Goal: Navigation & Orientation: Find specific page/section

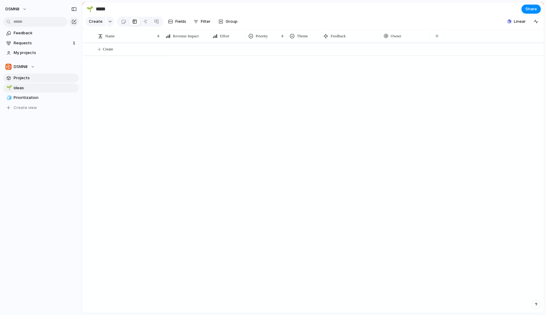
click at [47, 79] on span "Projects" at bounding box center [45, 78] width 63 height 6
click at [34, 92] on link "🌱 Ideas" at bounding box center [41, 87] width 76 height 9
click at [34, 100] on span "Prioritization" at bounding box center [45, 98] width 63 height 6
click at [33, 93] on div "🧊 Prioritization" at bounding box center [41, 97] width 76 height 9
click at [33, 87] on span "Ideas" at bounding box center [45, 88] width 63 height 6
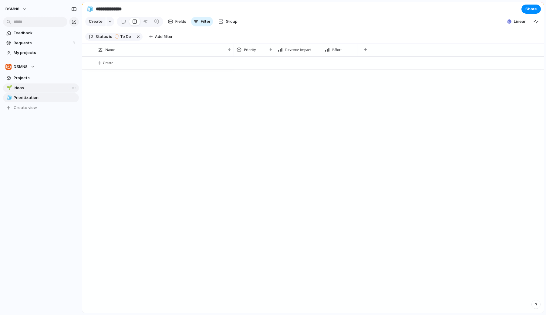
type input "*****"
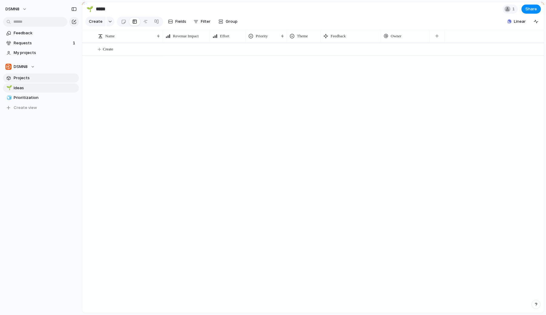
click at [33, 79] on span "Projects" at bounding box center [45, 78] width 63 height 6
click at [48, 46] on link "Requests 1" at bounding box center [41, 42] width 76 height 9
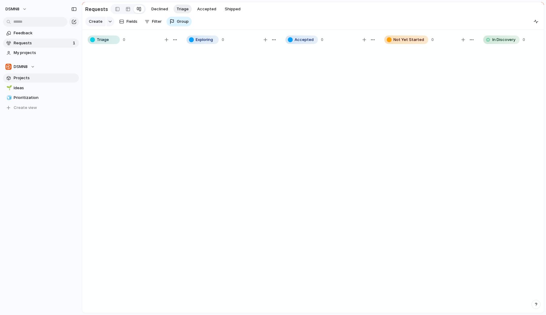
click at [38, 80] on span "Projects" at bounding box center [45, 78] width 63 height 6
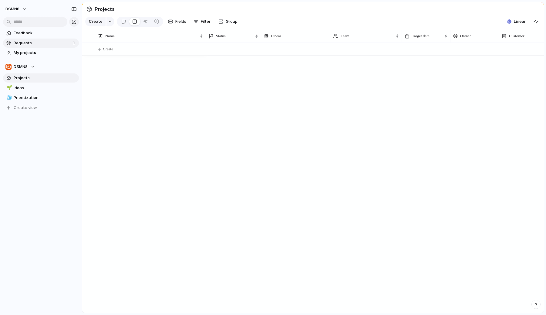
click at [35, 42] on span "Requests" at bounding box center [42, 43] width 57 height 6
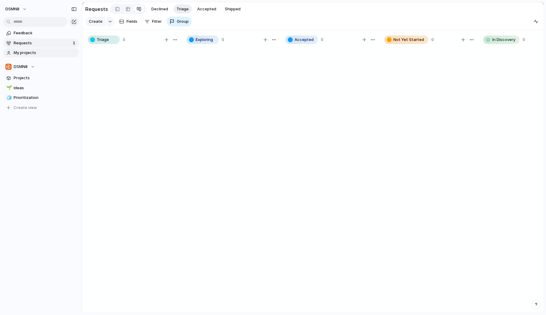
click at [43, 50] on span "My projects" at bounding box center [45, 53] width 63 height 6
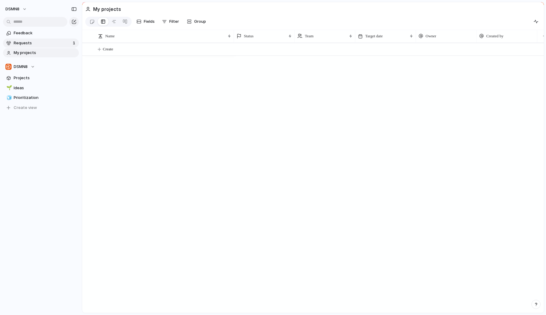
click at [41, 41] on span "Requests" at bounding box center [42, 43] width 57 height 6
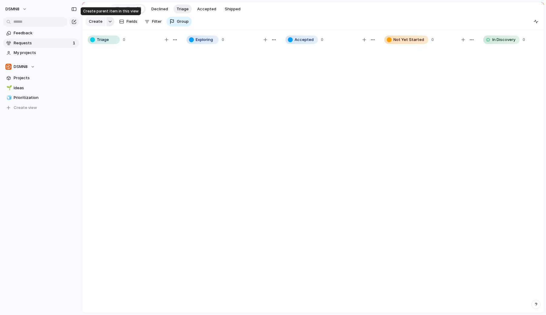
click at [110, 24] on button "button" at bounding box center [110, 22] width 8 height 10
click at [187, 112] on div "Goal Program Initiative Launch Request Project Customize" at bounding box center [273, 157] width 546 height 315
click at [32, 105] on span "Create view" at bounding box center [25, 108] width 23 height 6
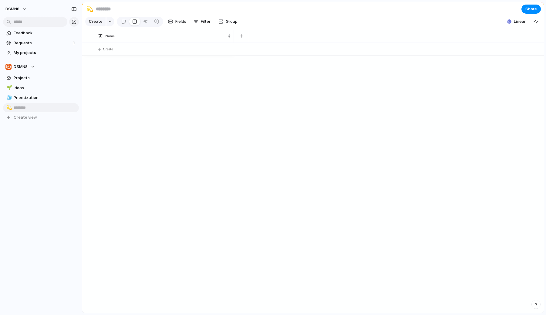
click at [38, 133] on div "Feedback Requests 1 My projects DSMN8 Projects 🌱 Ideas 🧊 Prioritization 💫 To pi…" at bounding box center [41, 85] width 82 height 171
click at [33, 95] on span "Prioritization" at bounding box center [45, 98] width 63 height 6
click at [28, 85] on link "🌱 Ideas" at bounding box center [41, 87] width 76 height 9
type input "*****"
click at [28, 74] on link "Projects" at bounding box center [41, 77] width 76 height 9
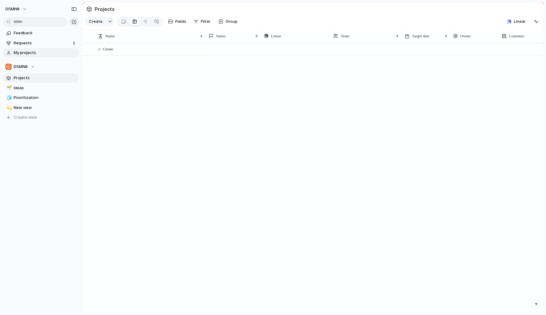
click at [29, 55] on span "My projects" at bounding box center [45, 53] width 63 height 6
click at [29, 40] on span "Requests" at bounding box center [42, 43] width 57 height 6
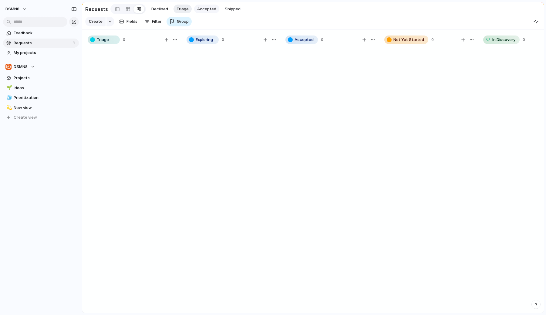
click at [199, 8] on span "Accepted" at bounding box center [206, 9] width 19 height 6
click at [177, 9] on span "Triage" at bounding box center [182, 9] width 12 height 6
click at [206, 10] on span "Accepted" at bounding box center [206, 9] width 19 height 6
click at [187, 8] on button "Triage" at bounding box center [182, 9] width 18 height 9
click at [39, 37] on link "Feedback" at bounding box center [41, 32] width 76 height 9
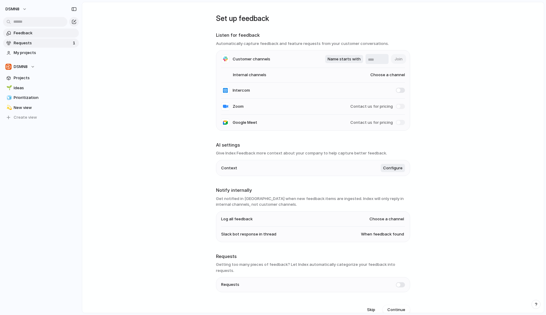
click at [39, 43] on span "Requests" at bounding box center [42, 43] width 57 height 6
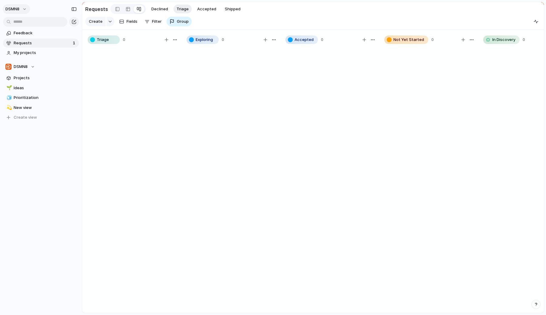
click at [25, 8] on button "DSMN8" at bounding box center [16, 9] width 27 height 10
click at [33, 23] on li "Settings" at bounding box center [29, 23] width 50 height 10
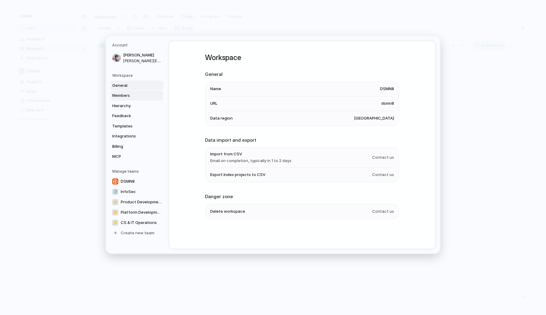
click at [132, 95] on span "Members" at bounding box center [131, 95] width 39 height 6
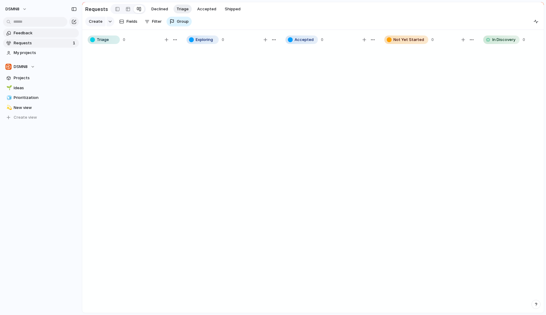
click at [39, 34] on span "Feedback" at bounding box center [45, 33] width 63 height 6
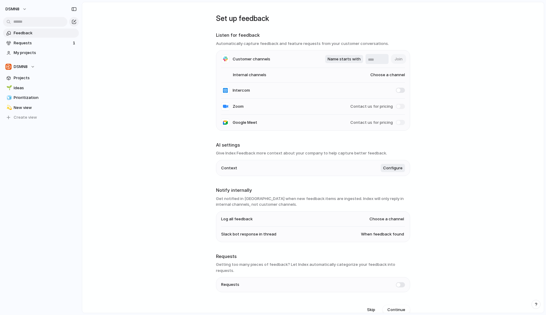
click at [385, 76] on span "Choose a channel" at bounding box center [381, 75] width 46 height 6
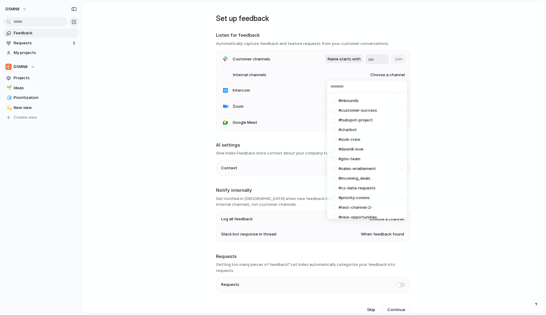
scroll to position [149, 0]
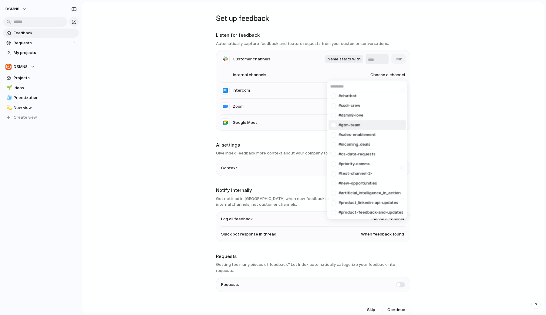
click at [444, 114] on div "#general #d8-web #develop #alerts-cheats #outbound #hubspot-emails #contentteam…" at bounding box center [273, 157] width 546 height 315
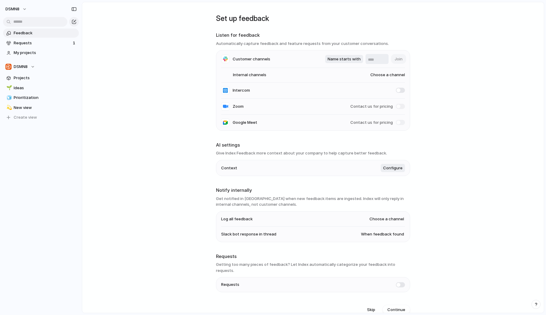
click at [388, 77] on span "Choose a channel" at bounding box center [381, 75] width 46 height 6
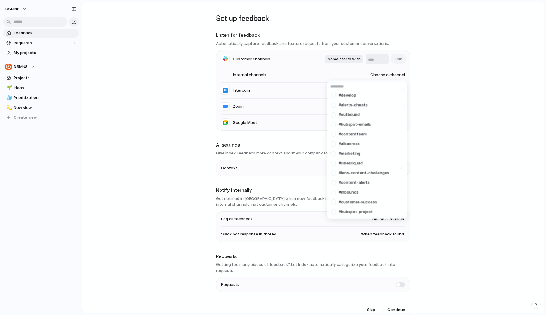
scroll to position [0, 0]
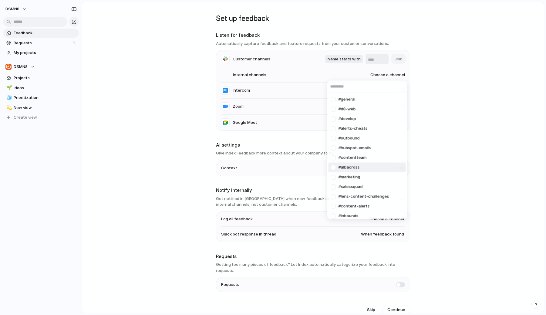
click at [469, 147] on div "#general #d8-web #develop #alerts-cheats #outbound #hubspot-emails #contentteam…" at bounding box center [273, 157] width 546 height 315
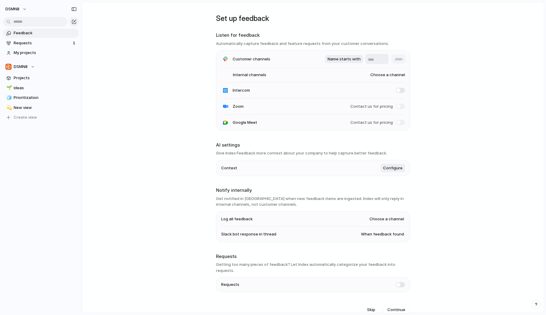
drag, startPoint x: 231, startPoint y: 75, endPoint x: 295, endPoint y: 75, distance: 63.6
click at [295, 75] on li "Internal channels Choose a channel" at bounding box center [313, 75] width 184 height 15
click at [12, 10] on span "DSMN8" at bounding box center [12, 9] width 14 height 6
click at [17, 24] on span "Settings" at bounding box center [22, 23] width 17 height 6
click at [36, 38] on link "Requests 1" at bounding box center [41, 42] width 76 height 9
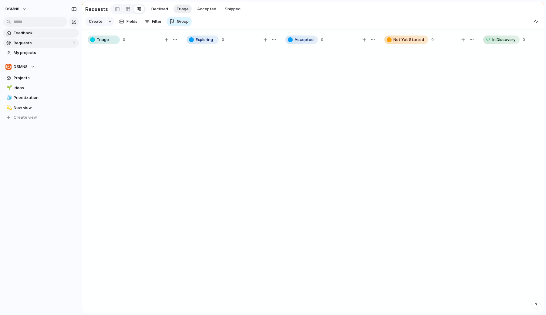
click at [36, 33] on span "Feedback" at bounding box center [45, 33] width 63 height 6
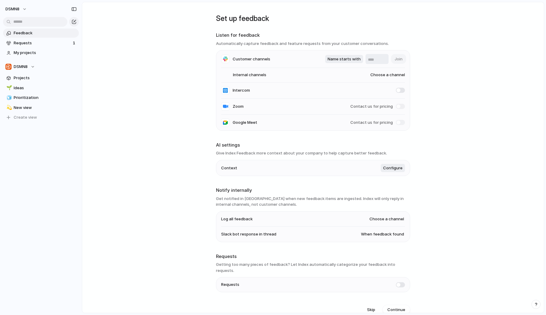
click at [36, 33] on span "Feedback" at bounding box center [45, 33] width 63 height 6
click at [34, 39] on link "Requests 1" at bounding box center [41, 42] width 76 height 9
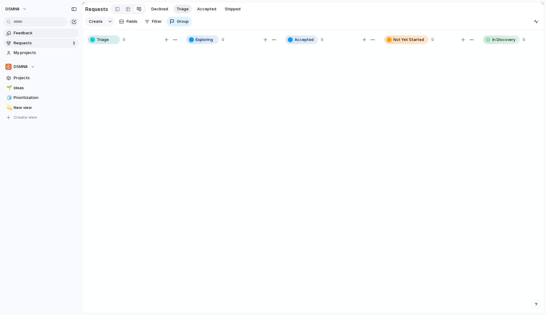
click at [34, 35] on span "Feedback" at bounding box center [45, 33] width 63 height 6
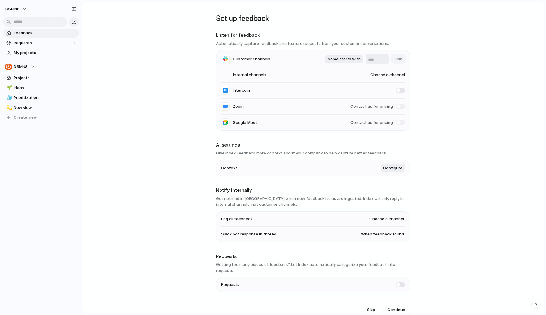
scroll to position [3, 0]
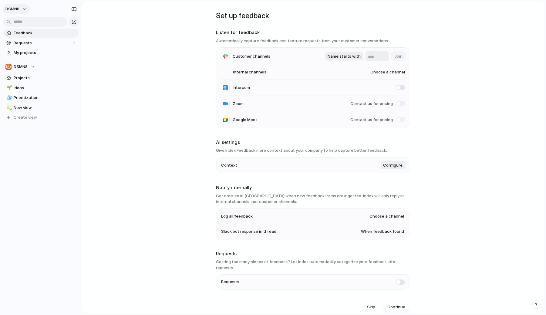
click at [23, 8] on button "DSMN8" at bounding box center [16, 9] width 27 height 10
click at [25, 25] on span "Settings" at bounding box center [22, 23] width 17 height 6
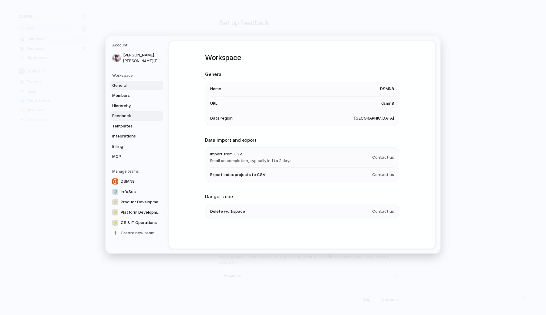
click at [135, 118] on span "Feedback" at bounding box center [131, 116] width 39 height 6
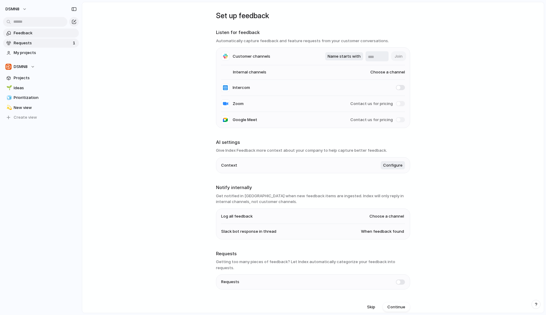
click at [41, 40] on span "Requests" at bounding box center [42, 43] width 57 height 6
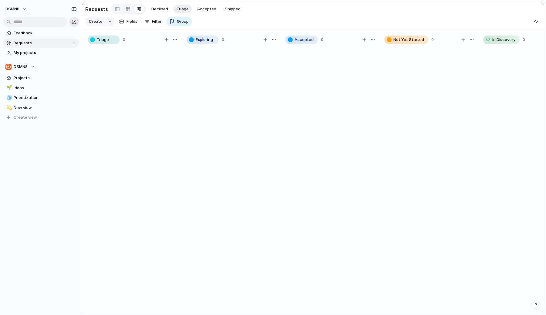
click at [75, 22] on div "button" at bounding box center [74, 21] width 5 height 5
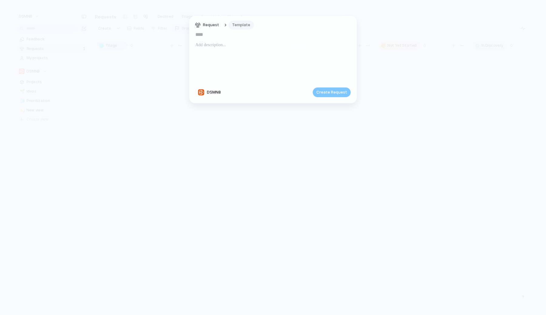
click at [238, 23] on span "Template" at bounding box center [241, 25] width 18 height 6
click at [252, 50] on span "Product Feedback" at bounding box center [251, 51] width 35 height 6
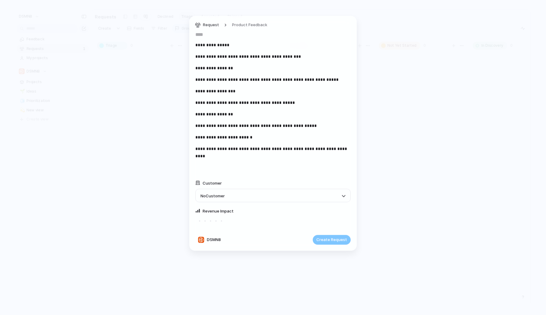
click at [238, 71] on p "**********" at bounding box center [272, 67] width 155 height 7
click at [236, 81] on p "**********" at bounding box center [272, 79] width 155 height 7
click at [223, 101] on p "**********" at bounding box center [272, 102] width 155 height 7
click at [254, 195] on div "No Customer" at bounding box center [268, 195] width 137 height 7
click at [262, 176] on div "Dsmn8" at bounding box center [273, 157] width 546 height 315
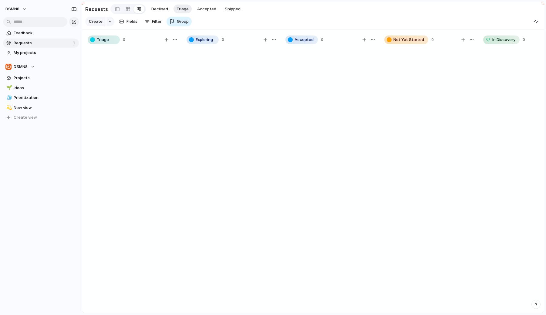
click at [534, 305] on div "button" at bounding box center [535, 304] width 4 height 4
click at [429, 258] on div at bounding box center [429, 182] width 91 height 271
click at [536, 302] on div "button" at bounding box center [535, 304] width 4 height 4
click at [511, 261] on button "Live chat 2 min" at bounding box center [508, 261] width 61 height 10
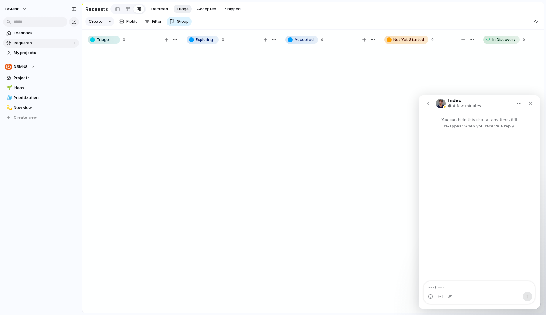
click at [426, 102] on icon "go back" at bounding box center [427, 103] width 5 height 5
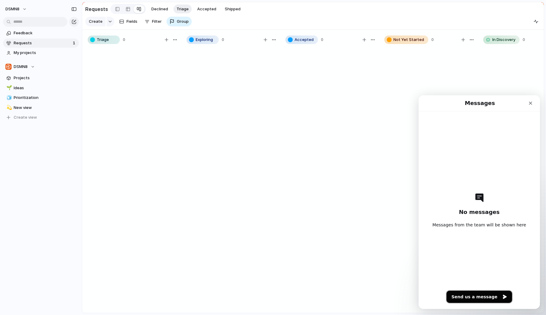
click at [484, 299] on button "Send us a message" at bounding box center [478, 296] width 65 height 12
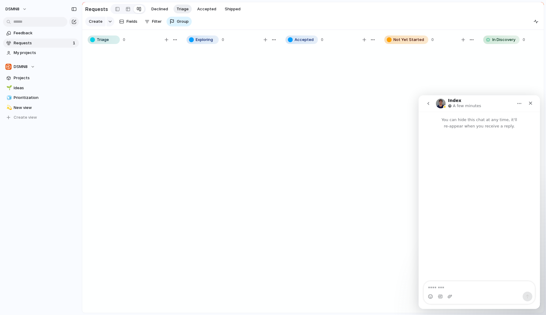
click at [520, 105] on icon "Home" at bounding box center [518, 103] width 5 height 5
click at [520, 104] on icon "Home" at bounding box center [518, 103] width 5 height 5
click at [530, 104] on icon "Close" at bounding box center [530, 103] width 5 height 5
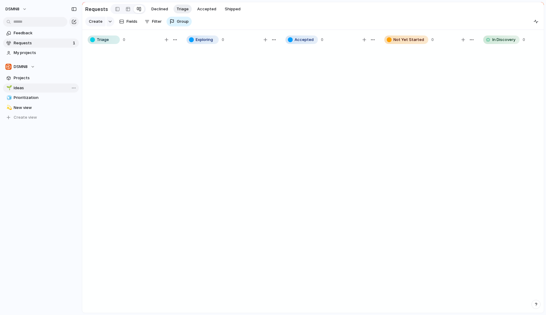
click at [39, 92] on link "🌱 Ideas" at bounding box center [41, 87] width 76 height 9
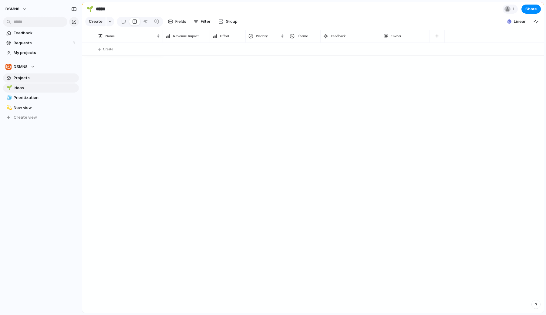
click at [35, 80] on span "Projects" at bounding box center [45, 78] width 63 height 6
click at [142, 21] on link at bounding box center [145, 22] width 11 height 10
click at [133, 22] on div at bounding box center [134, 22] width 5 height 10
click at [145, 22] on div at bounding box center [145, 22] width 5 height 10
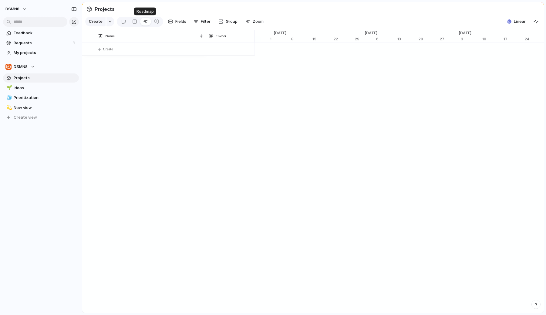
scroll to position [0, 3400]
click at [137, 22] on link at bounding box center [134, 22] width 11 height 10
click at [155, 22] on div at bounding box center [156, 22] width 5 height 10
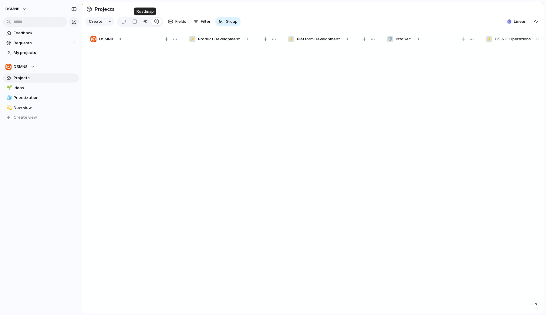
click at [145, 23] on div at bounding box center [145, 22] width 5 height 10
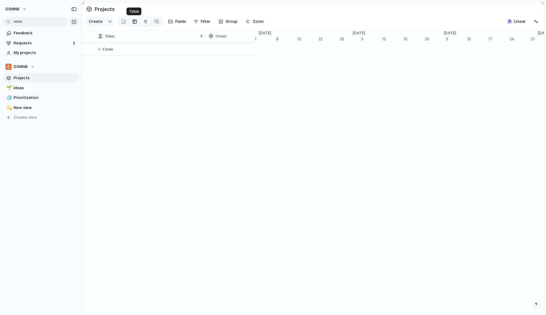
click at [130, 25] on link at bounding box center [134, 22] width 11 height 10
click at [195, 24] on div "button" at bounding box center [195, 21] width 5 height 5
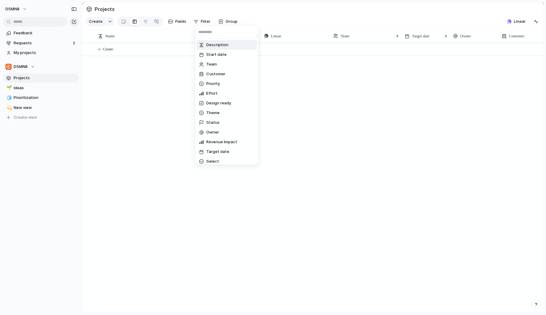
click at [287, 16] on div "Description Start date Team Customer Priority Effort Design ready Theme Status …" at bounding box center [273, 157] width 546 height 315
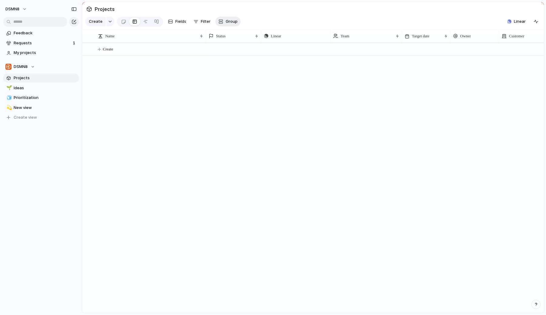
click at [227, 18] on button "Group" at bounding box center [227, 22] width 25 height 10
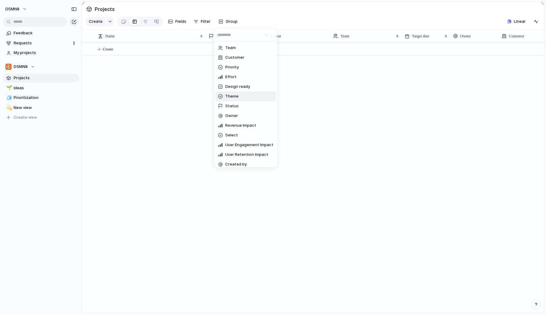
click at [325, 152] on div "Team Customer Priority Effort Design ready Theme Status Owner Revenue Impact Se…" at bounding box center [273, 157] width 546 height 315
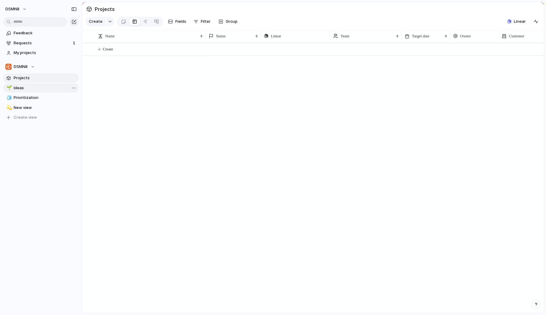
click at [41, 87] on span "Ideas" at bounding box center [45, 88] width 63 height 6
click at [36, 98] on span "Prioritization" at bounding box center [45, 98] width 63 height 6
type input "**********"
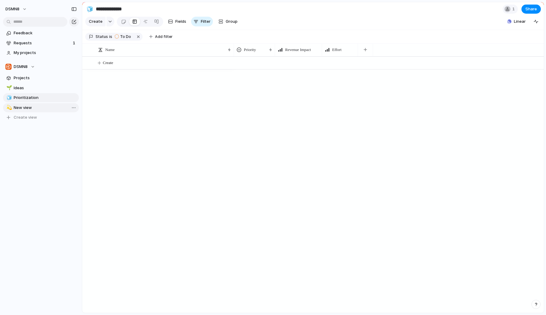
click at [35, 108] on span "New view" at bounding box center [45, 108] width 63 height 6
click at [35, 100] on span "Prioritization" at bounding box center [45, 98] width 63 height 6
click at [137, 36] on button "button" at bounding box center [139, 37] width 8 height 8
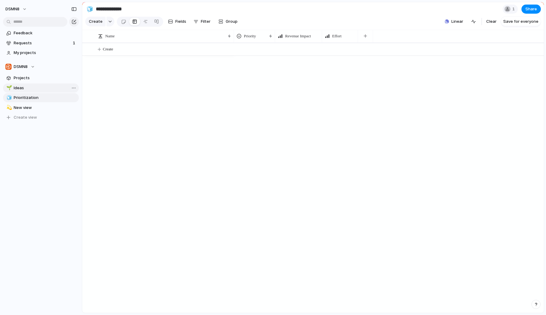
click at [31, 86] on span "Ideas" at bounding box center [45, 88] width 63 height 6
type input "*****"
click at [33, 75] on span "Projects" at bounding box center [45, 78] width 63 height 6
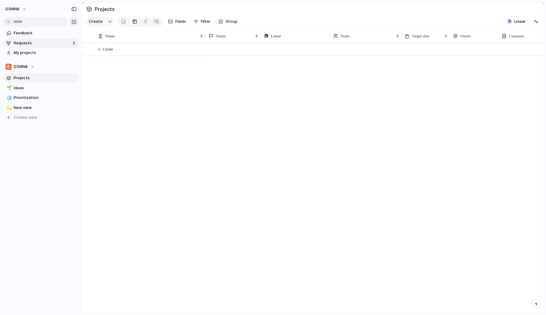
click at [35, 46] on link "Requests 1" at bounding box center [41, 42] width 76 height 9
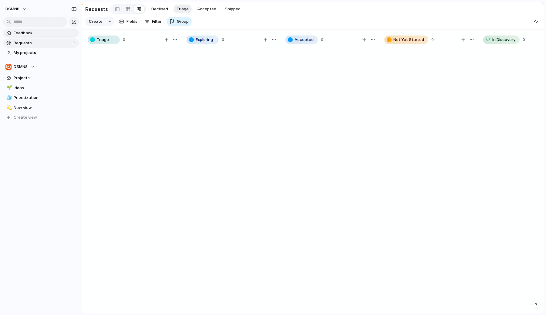
click at [36, 37] on link "Feedback" at bounding box center [41, 32] width 76 height 9
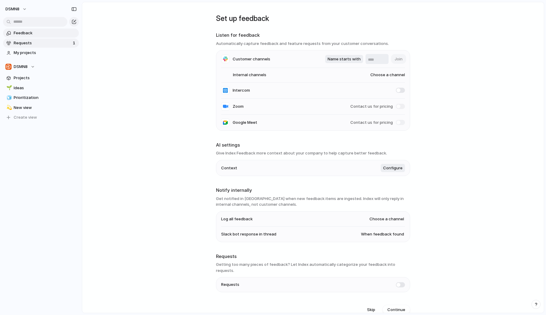
click at [45, 42] on span "Requests" at bounding box center [42, 43] width 57 height 6
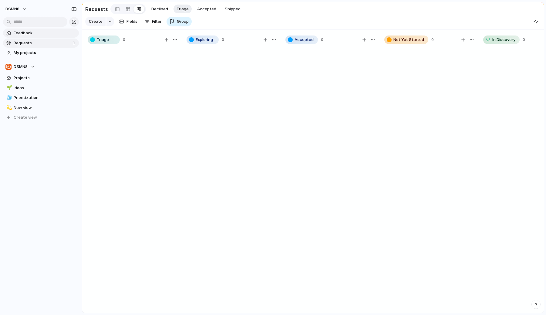
click at [42, 35] on span "Feedback" at bounding box center [45, 33] width 63 height 6
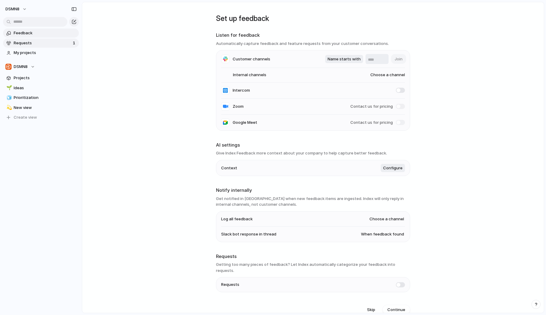
click at [35, 41] on span "Requests" at bounding box center [42, 43] width 57 height 6
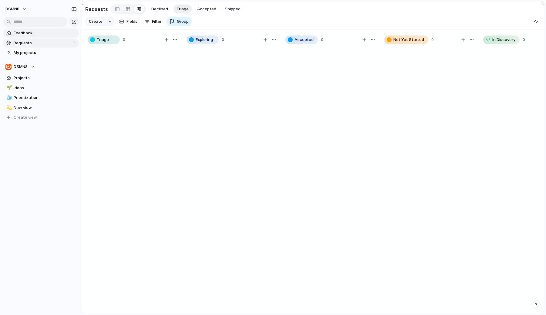
click at [36, 33] on span "Feedback" at bounding box center [45, 33] width 63 height 6
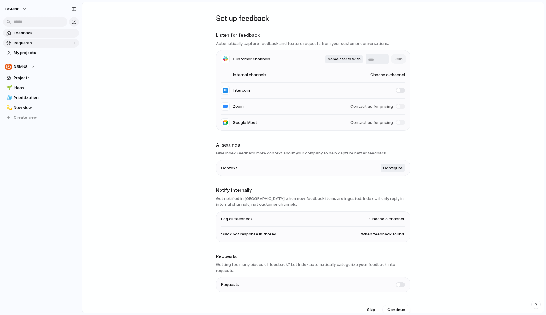
click at [24, 42] on span "Requests" at bounding box center [42, 43] width 57 height 6
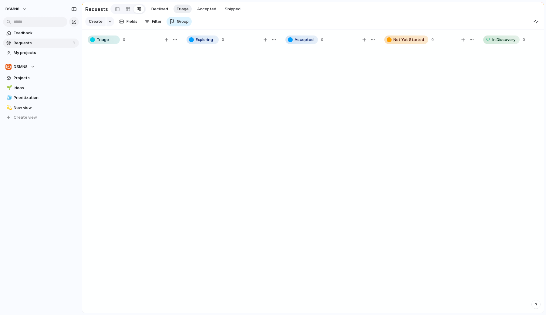
click at [536, 302] on button "button" at bounding box center [535, 303] width 9 height 9
click at [515, 254] on button "Documentation ↗" at bounding box center [508, 251] width 61 height 10
click at [22, 8] on button "DSMN8" at bounding box center [16, 9] width 27 height 10
click at [30, 19] on li "Settings" at bounding box center [29, 23] width 50 height 10
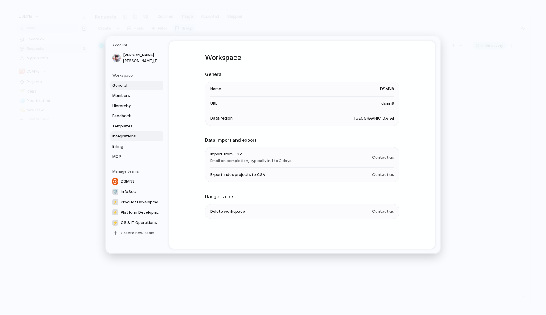
click at [133, 134] on span "Integrations" at bounding box center [131, 136] width 39 height 6
